Goal: Task Accomplishment & Management: Complete application form

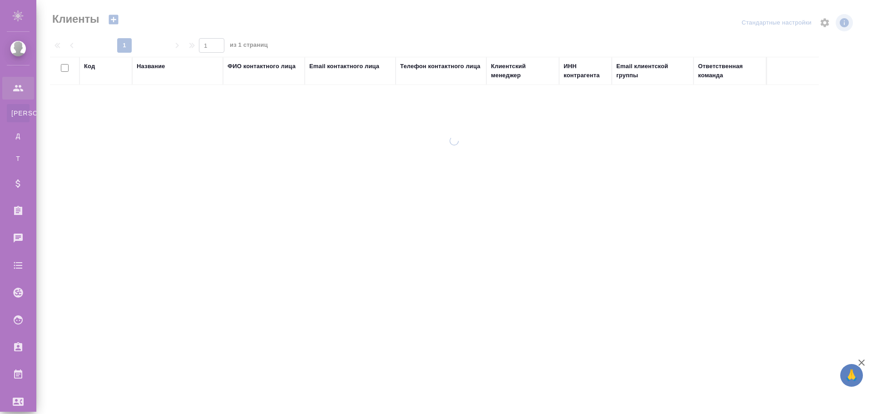
select select "RU"
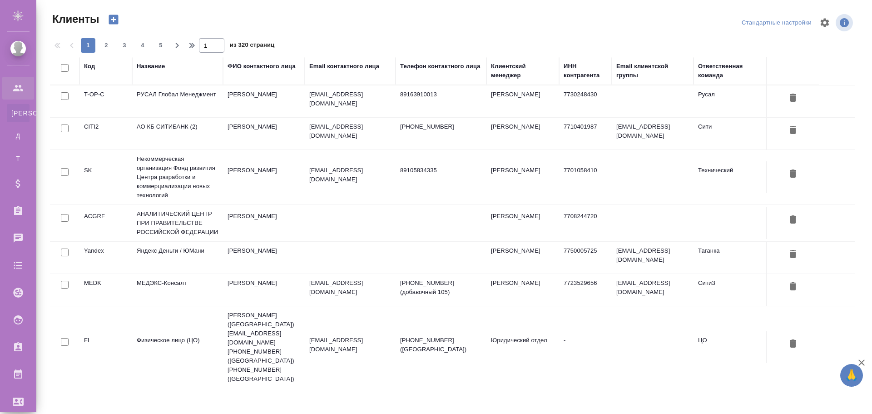
click at [244, 98] on td "[PERSON_NAME]" at bounding box center [264, 101] width 82 height 32
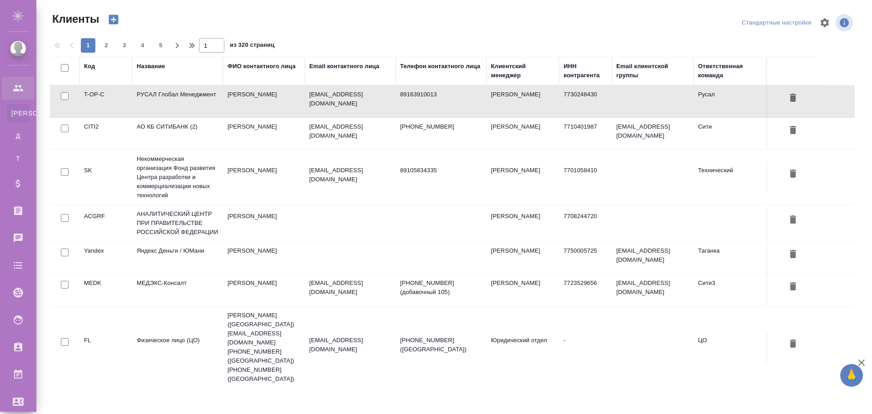
click at [244, 98] on td "[PERSON_NAME]" at bounding box center [264, 101] width 82 height 32
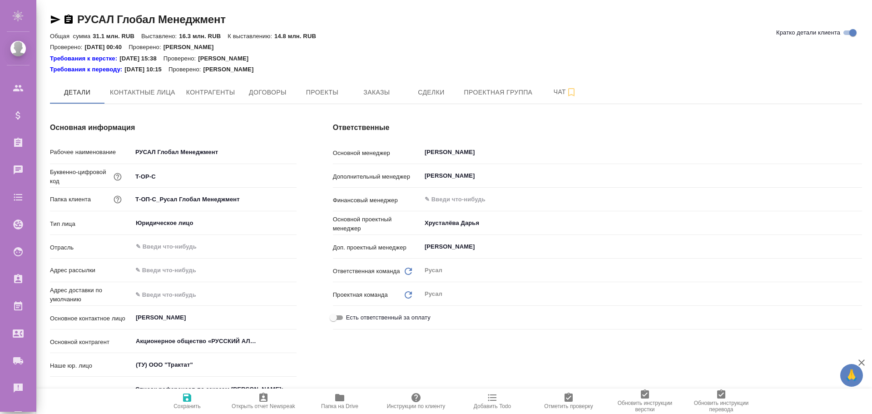
type textarea "x"
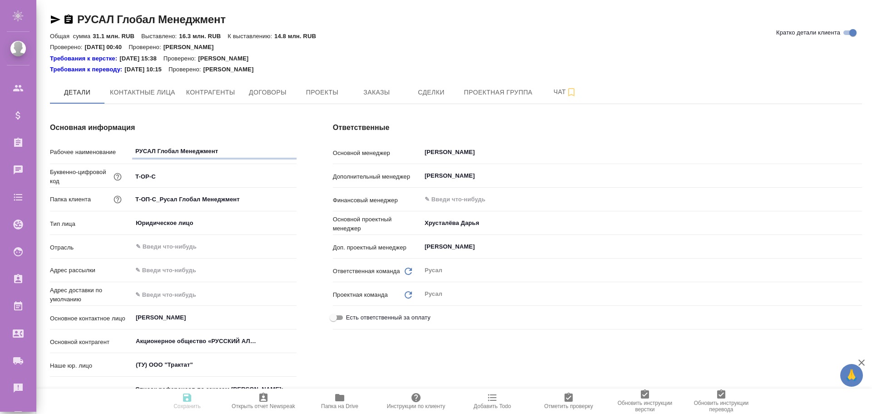
type textarea "x"
click at [143, 91] on span "Контактные лица" at bounding box center [142, 92] width 65 height 11
select select "RU"
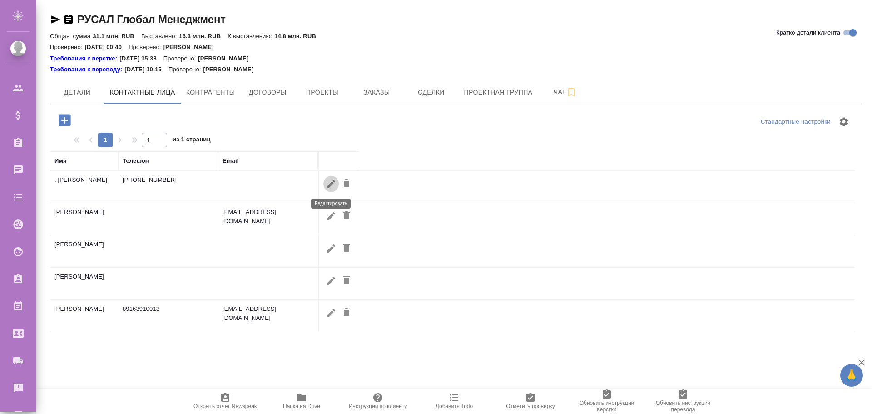
click at [328, 182] on icon "button" at bounding box center [331, 184] width 11 height 11
type input "Елена"
type input "Владимировна"
type input "."
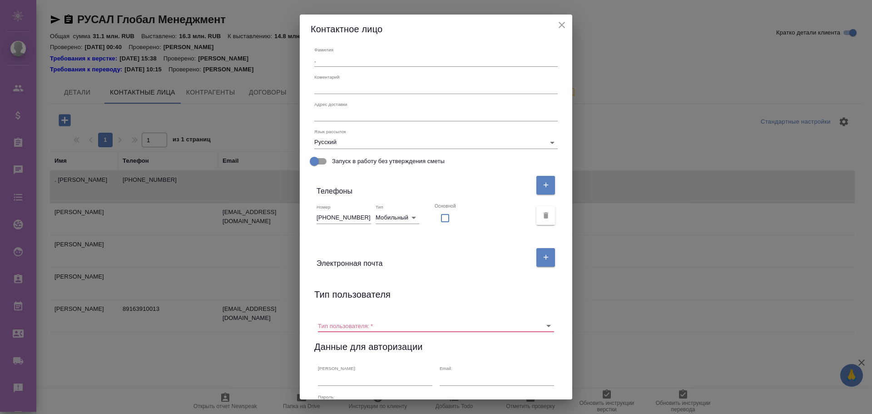
scroll to position [91, 0]
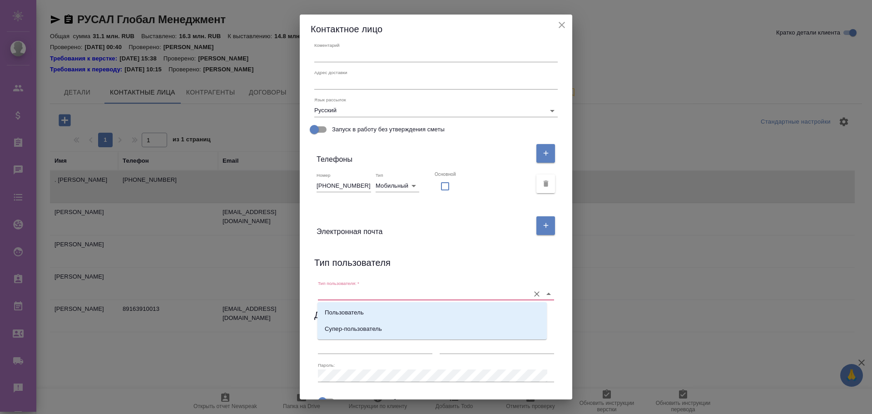
click at [348, 289] on input "Тип пользователя:   *" at bounding box center [421, 294] width 207 height 12
click at [346, 309] on p "Пользователь" at bounding box center [344, 312] width 39 height 9
type input "Пользователь"
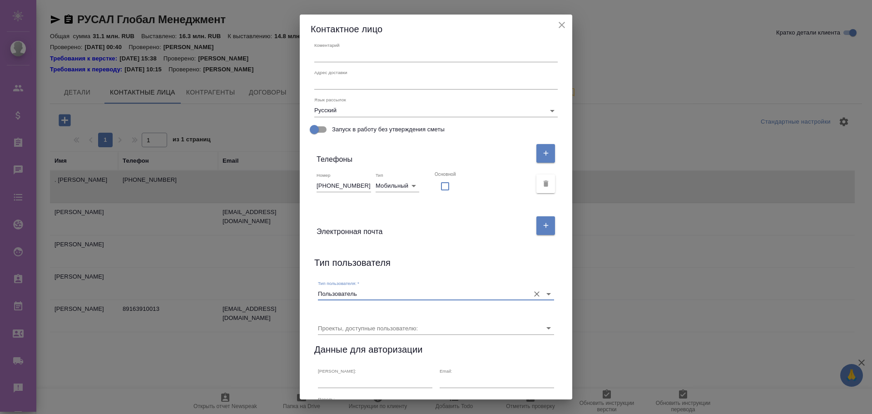
click at [445, 187] on input "checkbox" at bounding box center [445, 186] width 21 height 19
checkbox input "true"
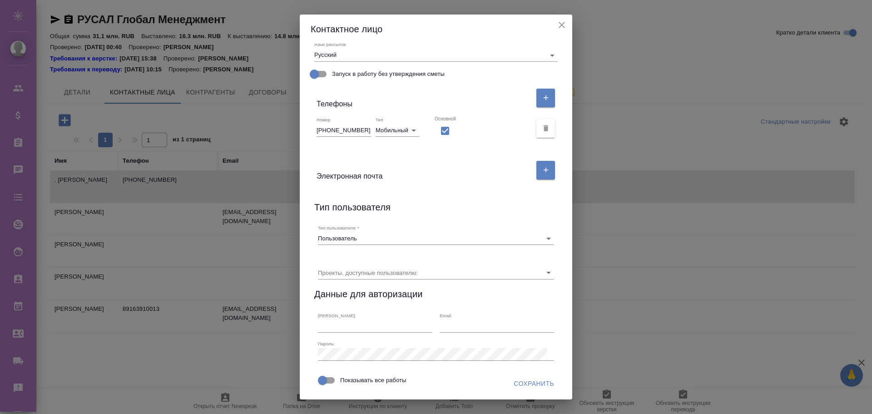
scroll to position [174, 0]
click at [518, 385] on span "Сохранить" at bounding box center [534, 383] width 40 height 11
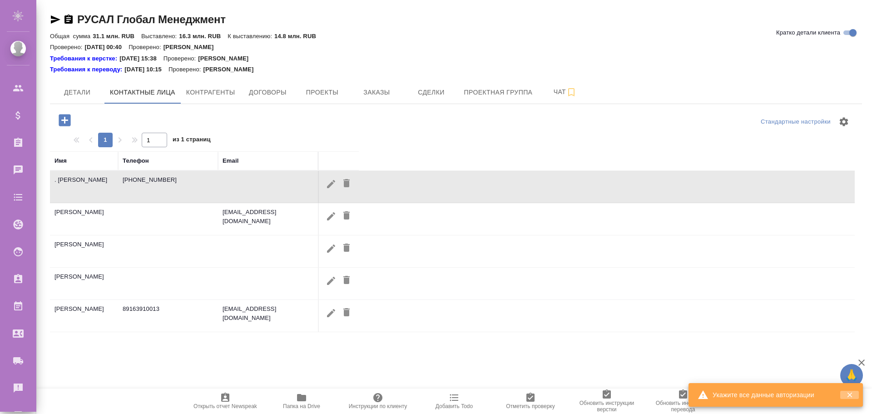
click at [848, 396] on icon "button" at bounding box center [849, 395] width 5 height 5
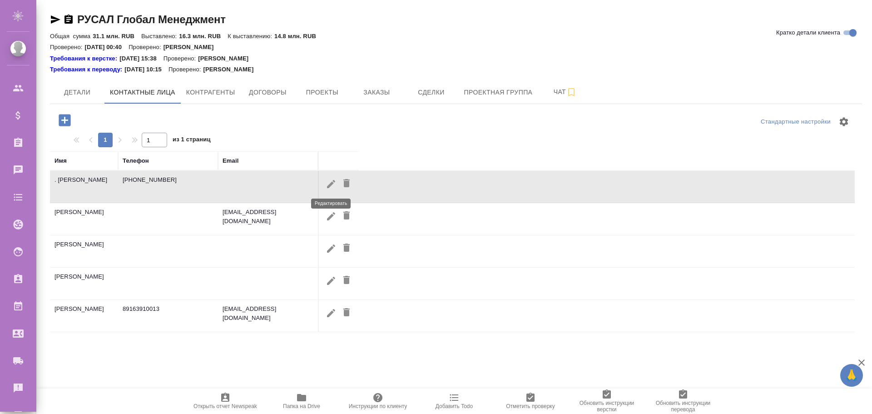
click at [329, 185] on icon "button" at bounding box center [331, 183] width 8 height 8
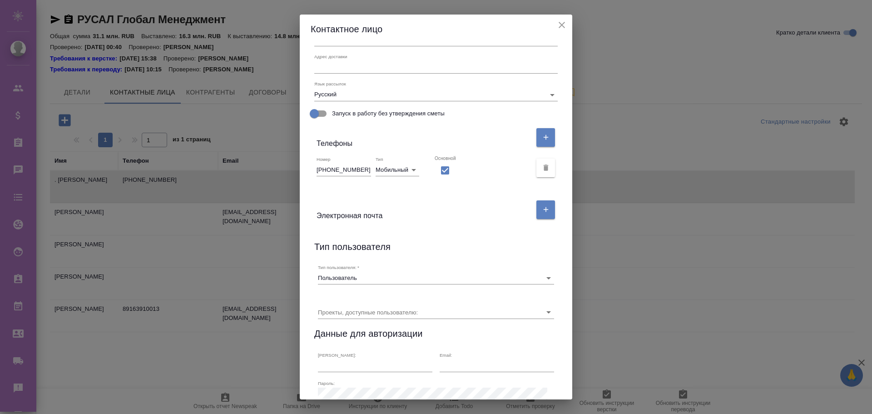
scroll to position [0, 0]
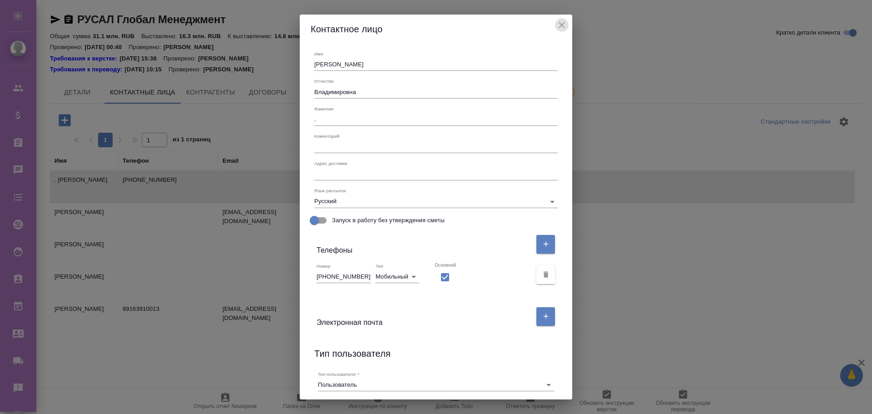
click at [557, 26] on icon "close" at bounding box center [562, 25] width 11 height 11
